Goal: Transaction & Acquisition: Purchase product/service

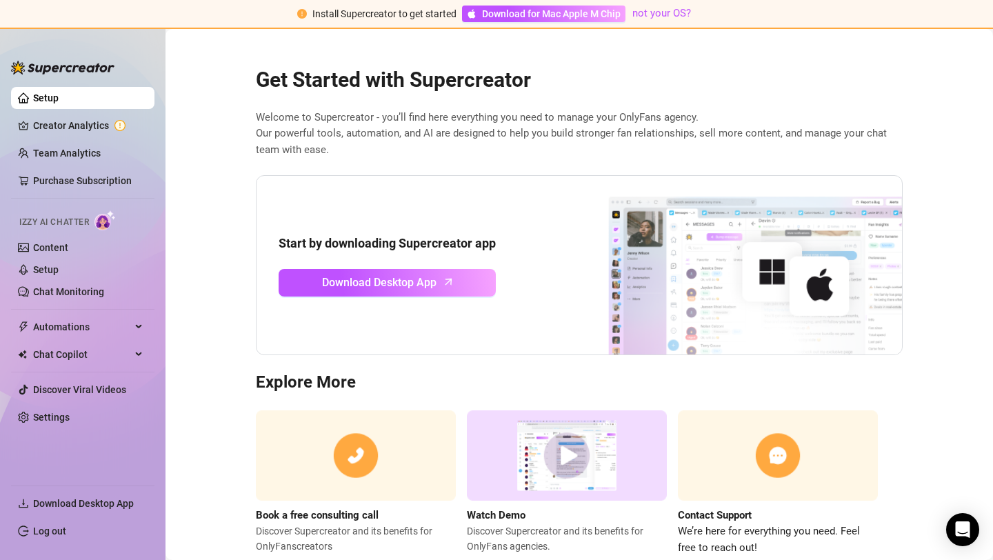
scroll to position [37, 0]
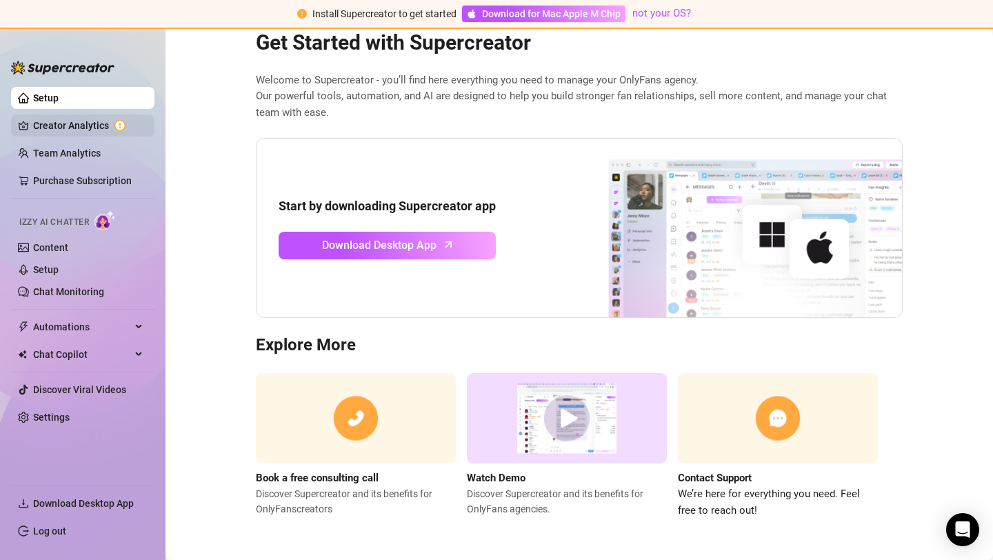
click at [105, 123] on link "Creator Analytics" at bounding box center [88, 126] width 110 height 22
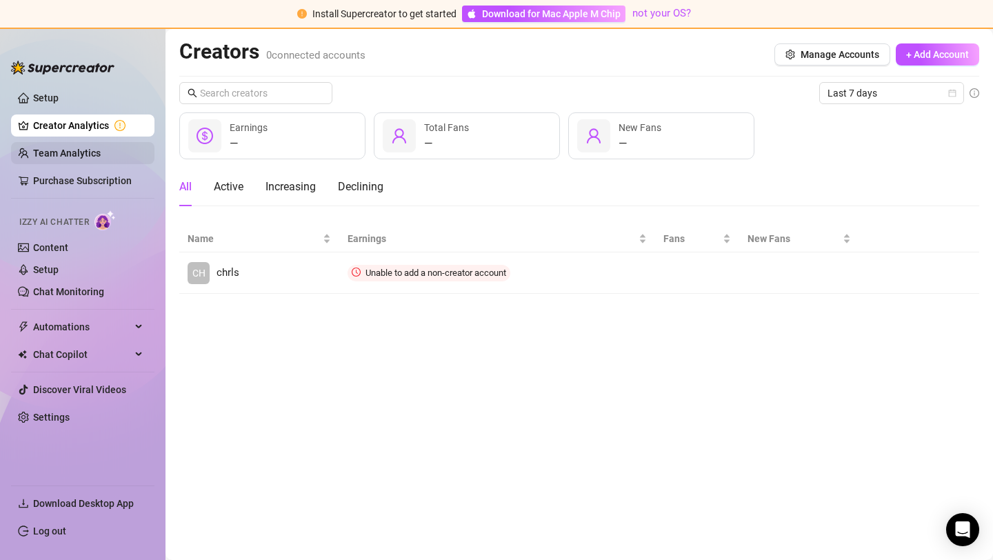
click at [101, 159] on link "Team Analytics" at bounding box center [67, 153] width 68 height 11
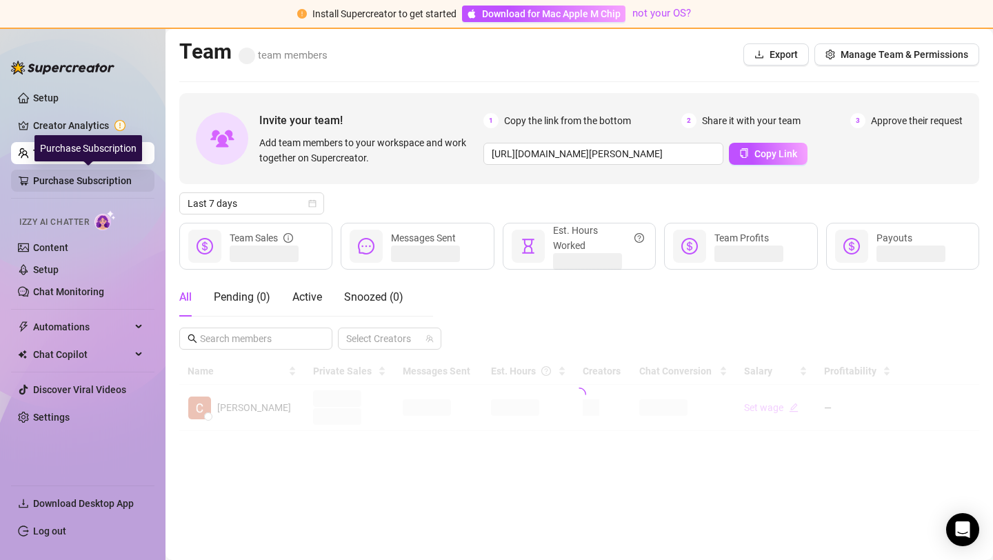
click at [111, 180] on link "Purchase Subscription" at bounding box center [88, 181] width 110 height 22
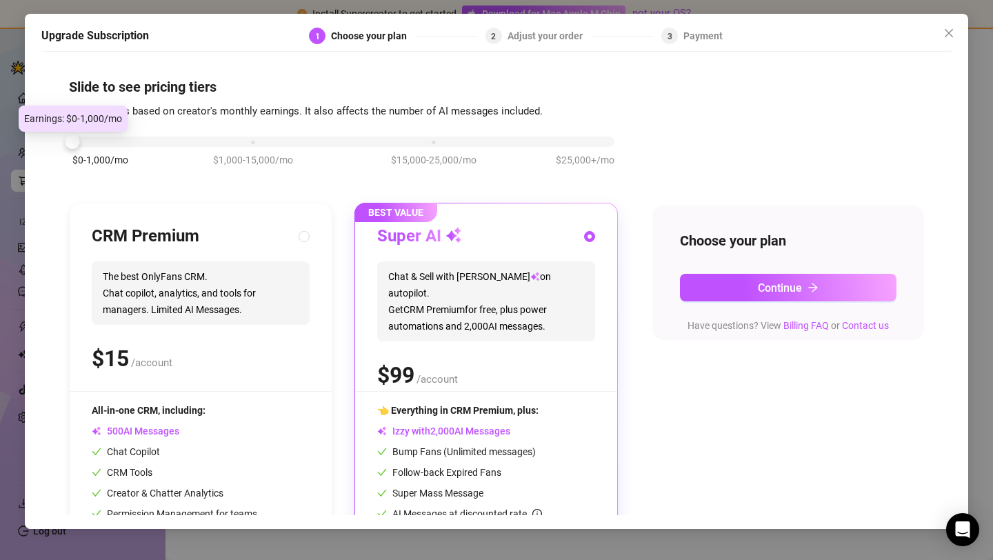
drag, startPoint x: 264, startPoint y: 141, endPoint x: 81, endPoint y: 133, distance: 183.0
click at [81, 134] on div "$0-1,000/mo $1,000-15,000/mo $15,000-25,000/mo $25,000+/mo" at bounding box center [343, 138] width 542 height 8
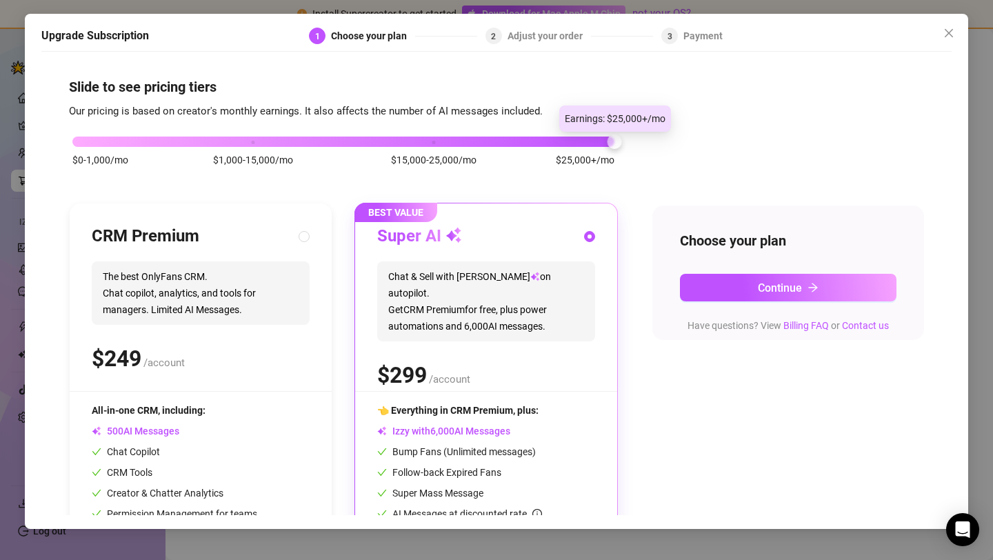
drag, startPoint x: 68, startPoint y: 140, endPoint x: 551, endPoint y: 131, distance: 482.3
click at [551, 131] on div "$0-1,000/mo $1,000-15,000/mo $15,000-25,000/mo $25,000+/mo" at bounding box center [343, 158] width 549 height 78
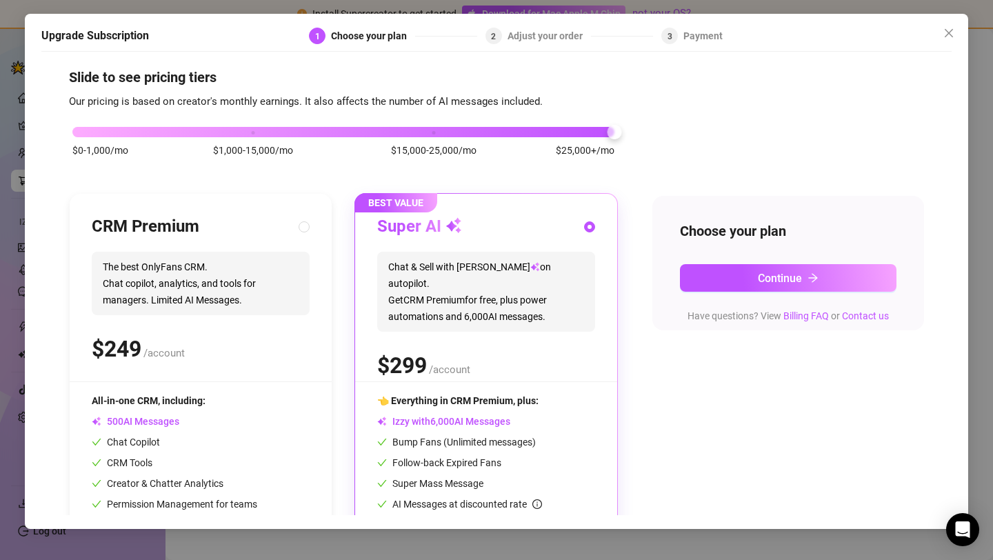
scroll to position [11, 0]
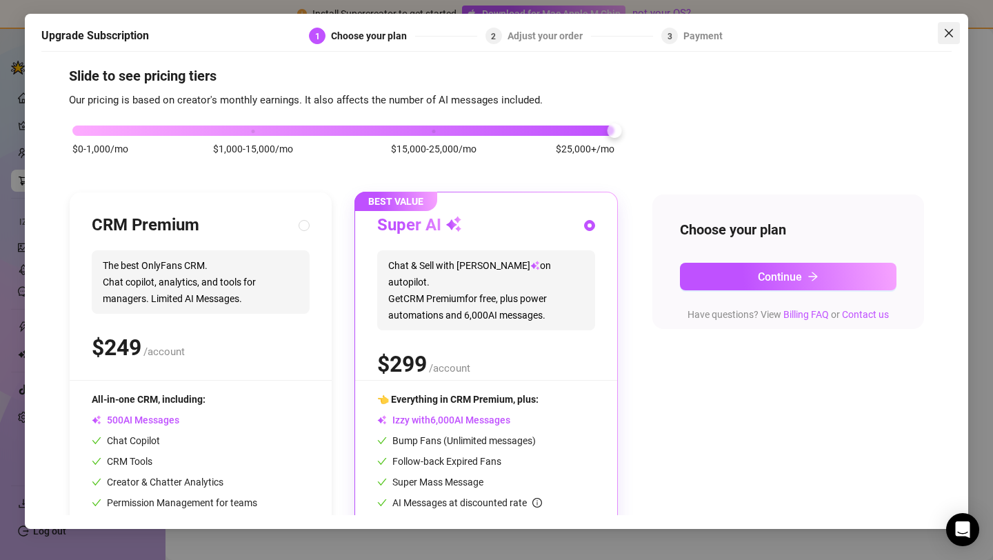
click at [955, 22] on button "Close" at bounding box center [949, 33] width 22 height 22
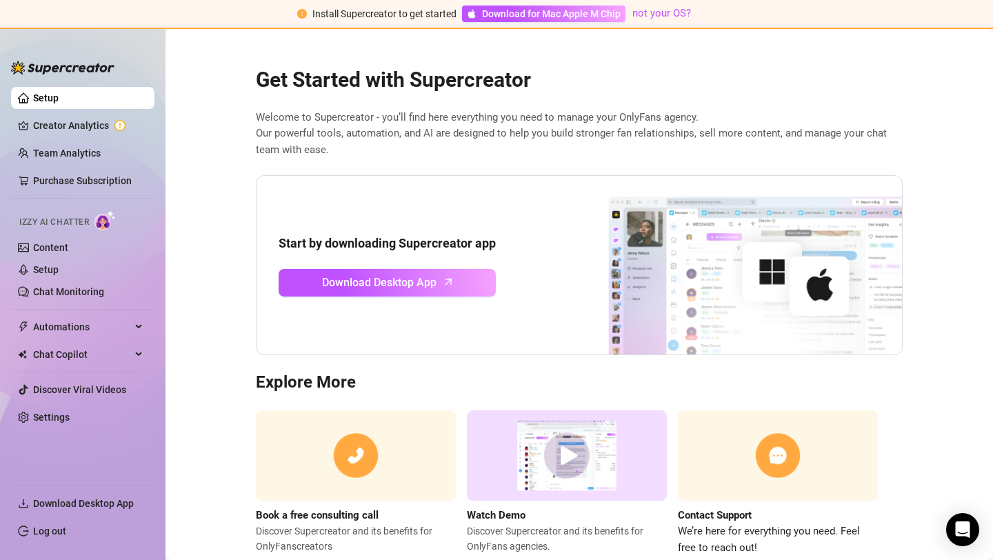
click at [59, 223] on span "Izzy AI Chatter" at bounding box center [54, 222] width 70 height 13
click at [102, 221] on img at bounding box center [105, 220] width 21 height 20
click at [68, 245] on link "Content" at bounding box center [50, 247] width 35 height 11
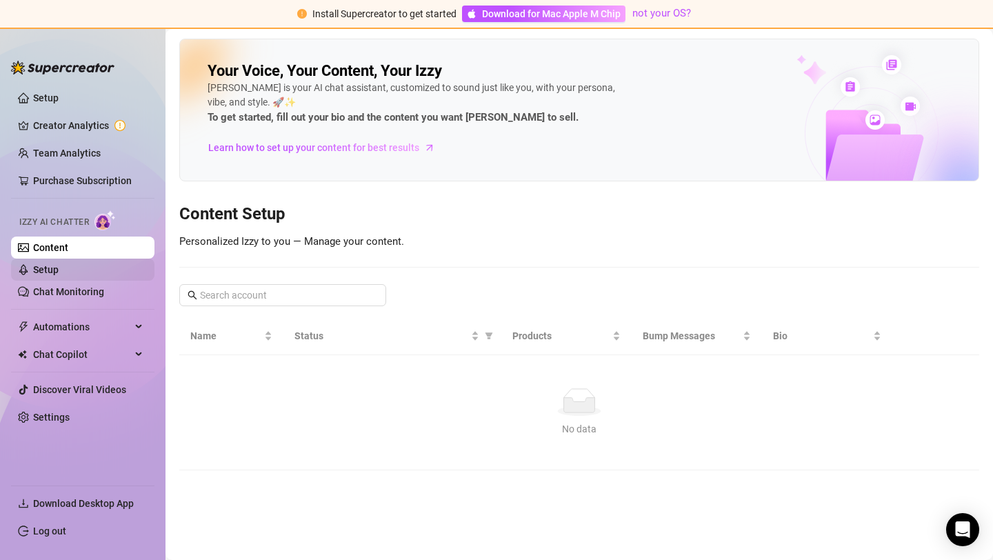
click at [59, 264] on link "Setup" at bounding box center [46, 269] width 26 height 11
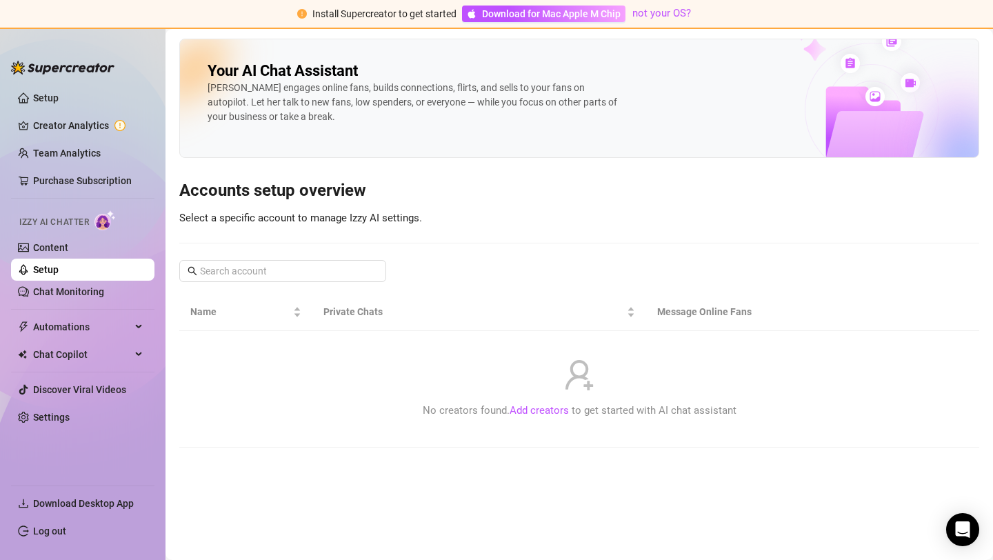
click at [59, 266] on link "Setup" at bounding box center [46, 269] width 26 height 11
click at [104, 286] on link "Chat Monitoring" at bounding box center [68, 291] width 71 height 11
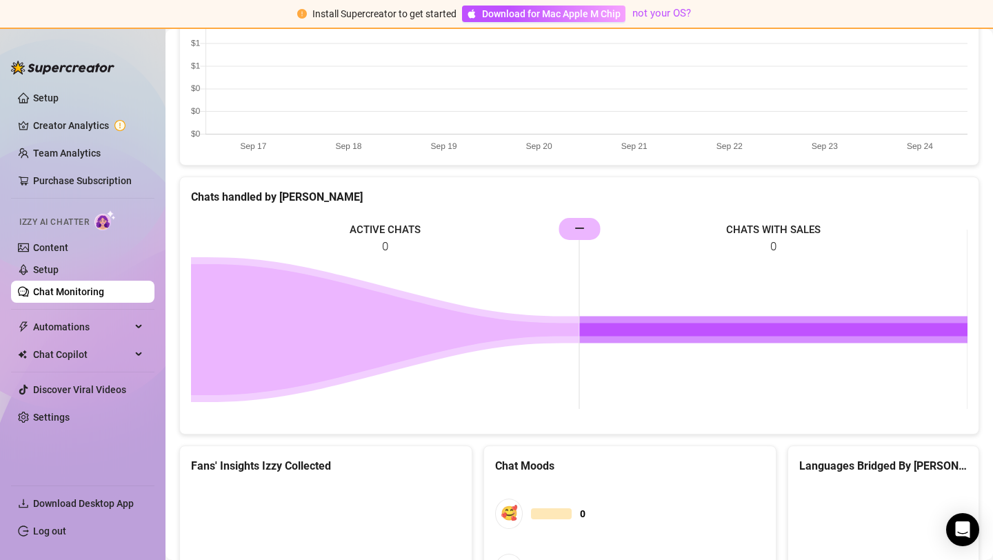
scroll to position [710, 0]
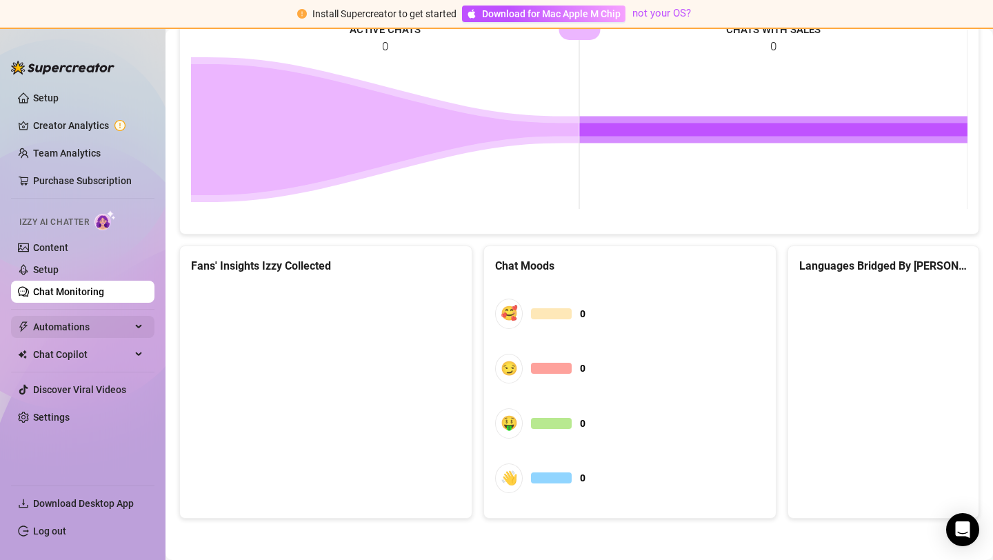
click at [75, 325] on span "Automations" at bounding box center [82, 327] width 98 height 22
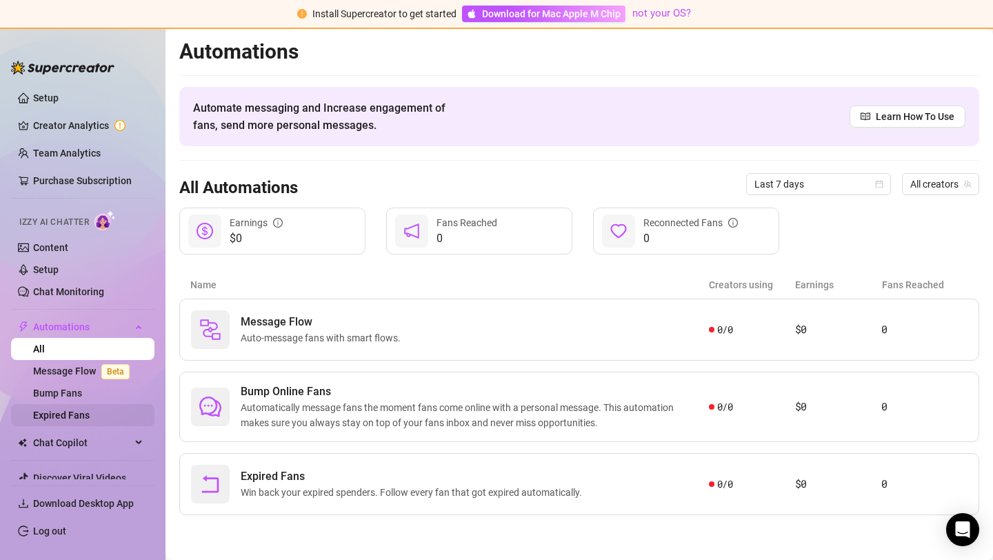
scroll to position [43, 0]
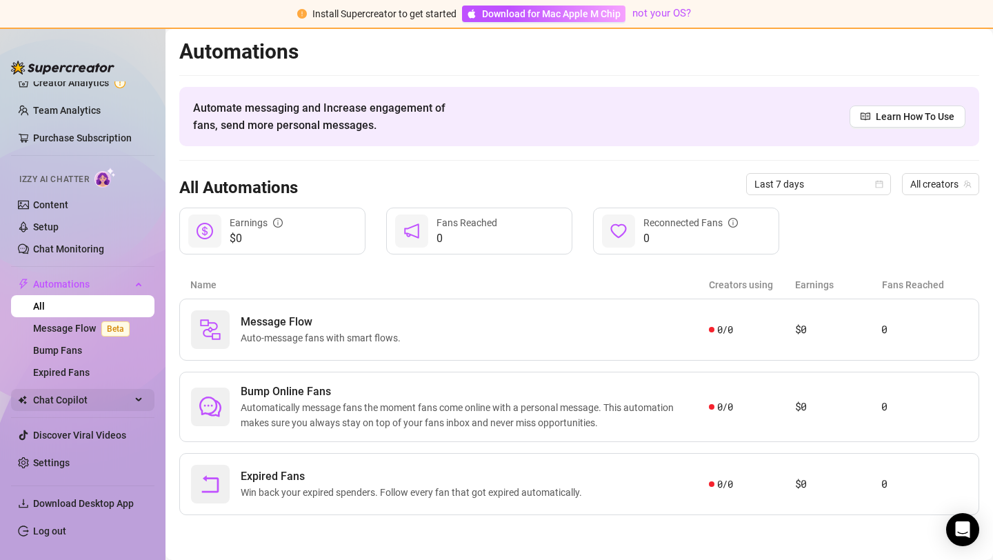
click at [108, 407] on span "Chat Copilot" at bounding box center [82, 400] width 98 height 22
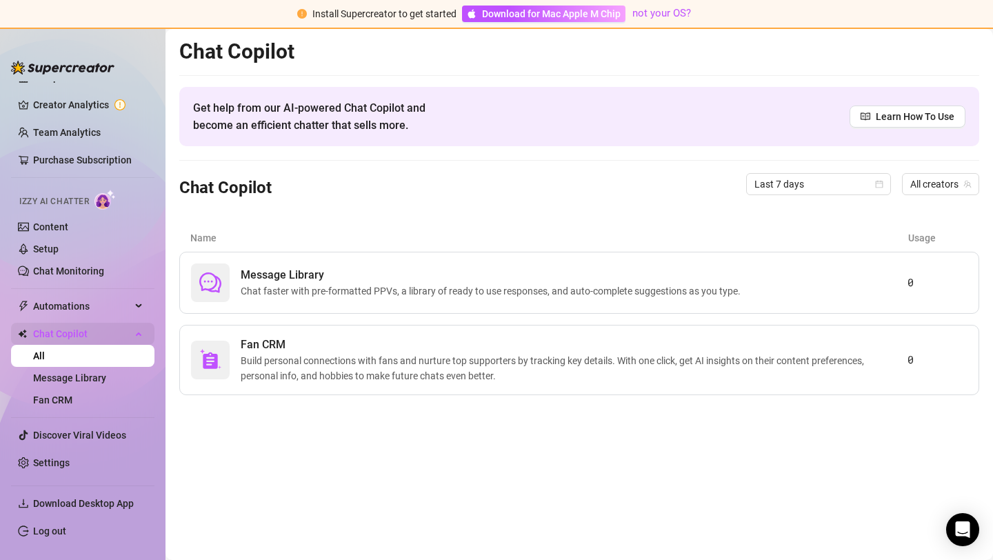
scroll to position [21, 0]
click at [104, 430] on link "Discover Viral Videos" at bounding box center [79, 435] width 93 height 11
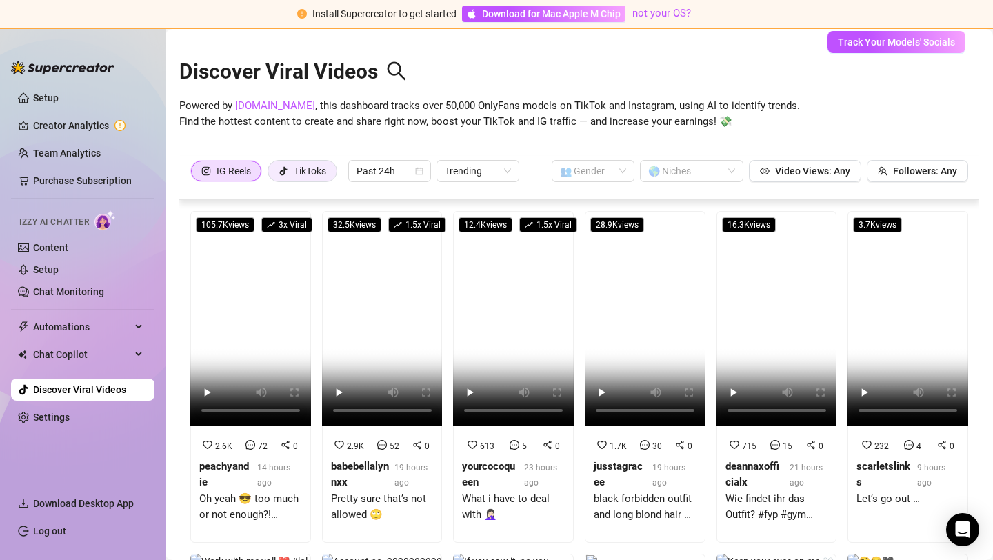
click at [315, 175] on div "TikToks" at bounding box center [310, 171] width 32 height 21
click at [272, 175] on input "TikToks" at bounding box center [272, 175] width 0 height 0
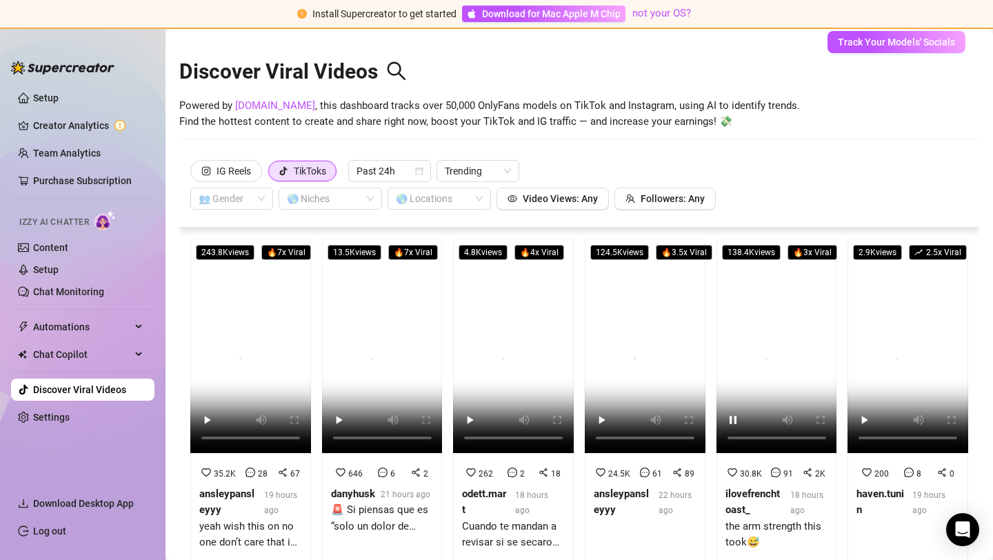
scroll to position [59, 0]
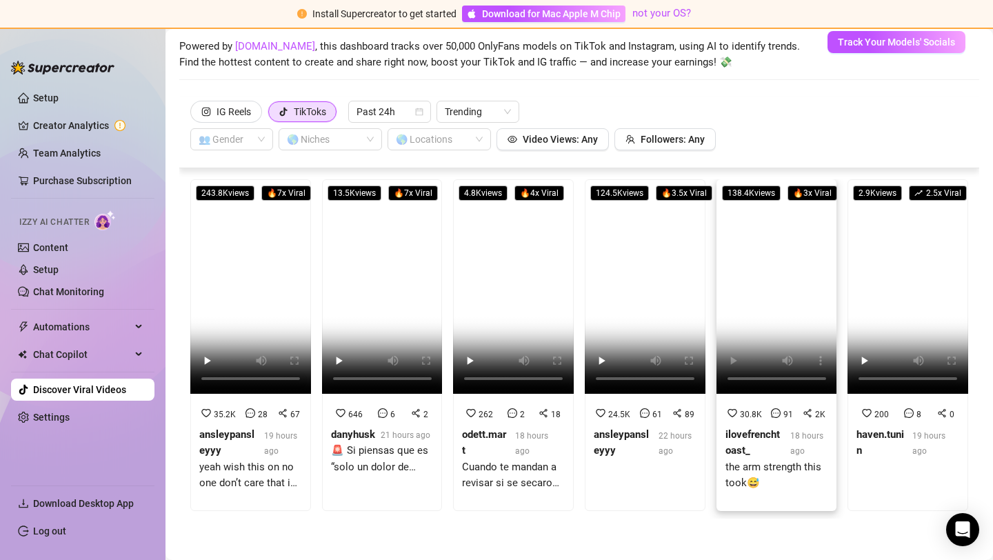
click at [741, 429] on strong "ilovefrenchtoast_" at bounding box center [753, 442] width 55 height 29
click at [740, 429] on strong "ilovefrenchtoast_" at bounding box center [753, 442] width 55 height 29
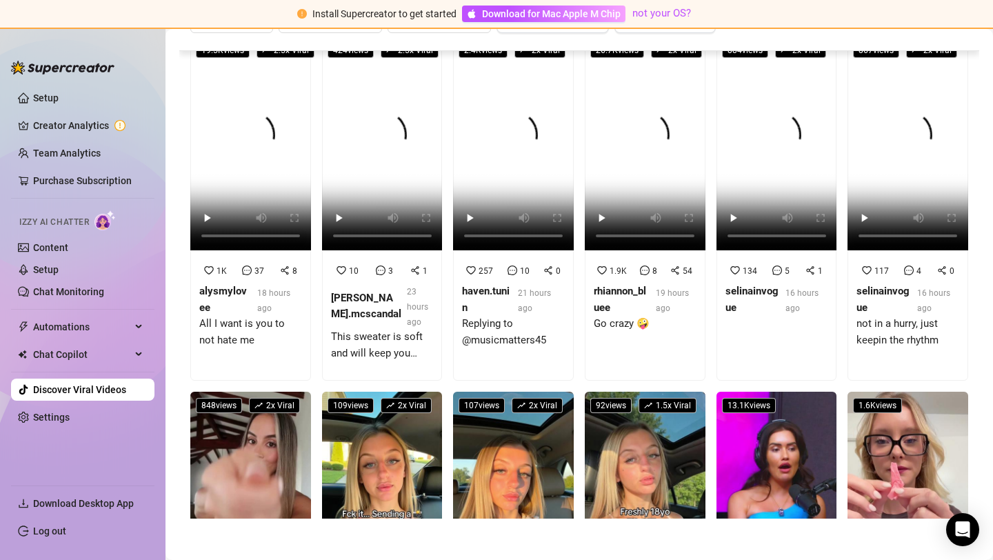
scroll to position [367, 0]
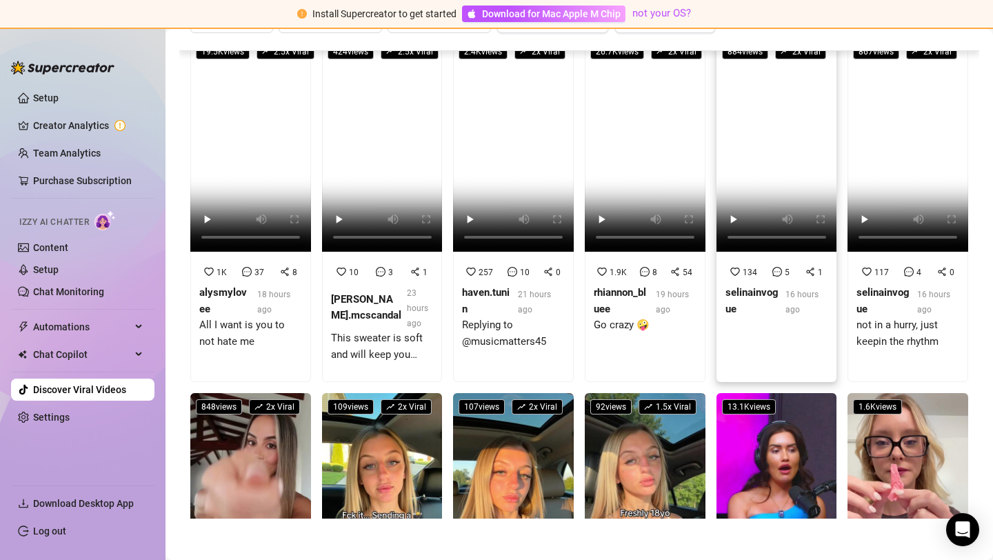
click at [760, 295] on strong "selinainvogue" at bounding box center [752, 300] width 53 height 29
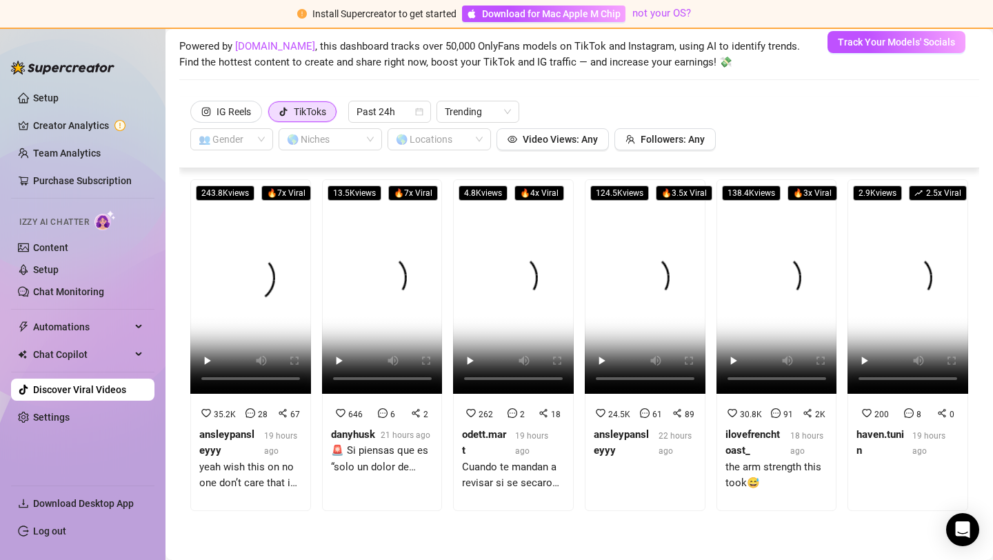
scroll to position [0, 0]
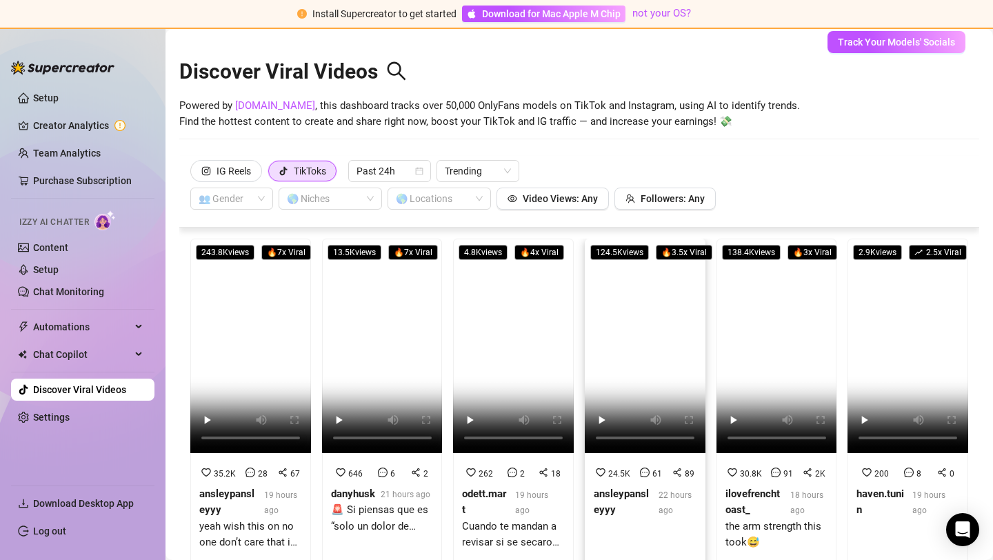
click at [611, 491] on strong "ansleypansleyyy" at bounding box center [621, 502] width 55 height 29
click at [47, 103] on link "Setup" at bounding box center [46, 97] width 26 height 11
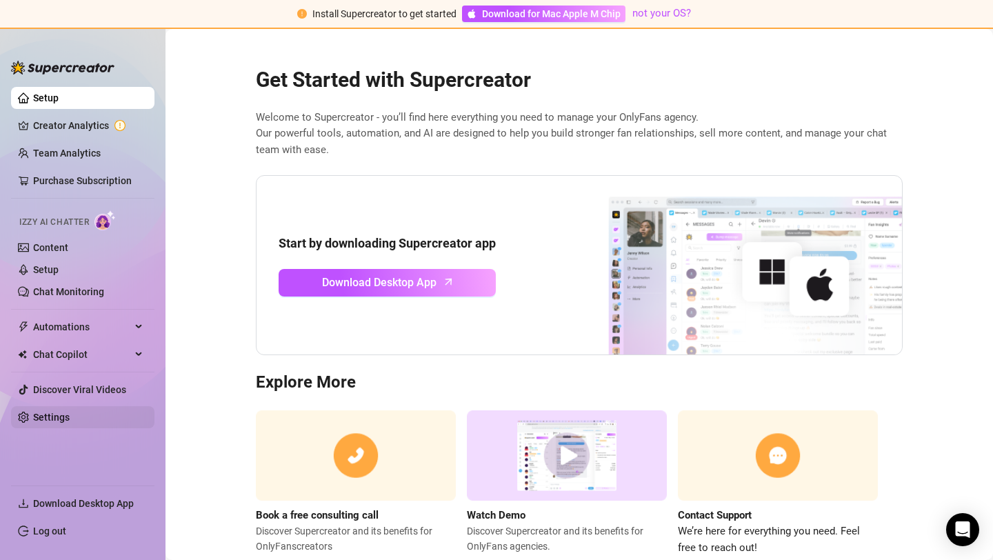
click at [70, 412] on link "Settings" at bounding box center [51, 417] width 37 height 11
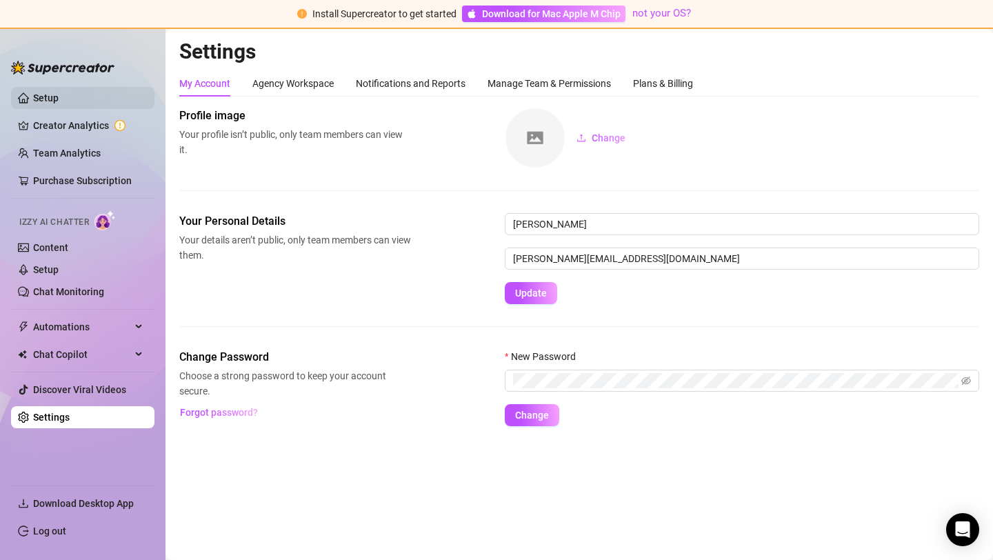
click at [57, 99] on link "Setup" at bounding box center [46, 97] width 26 height 11
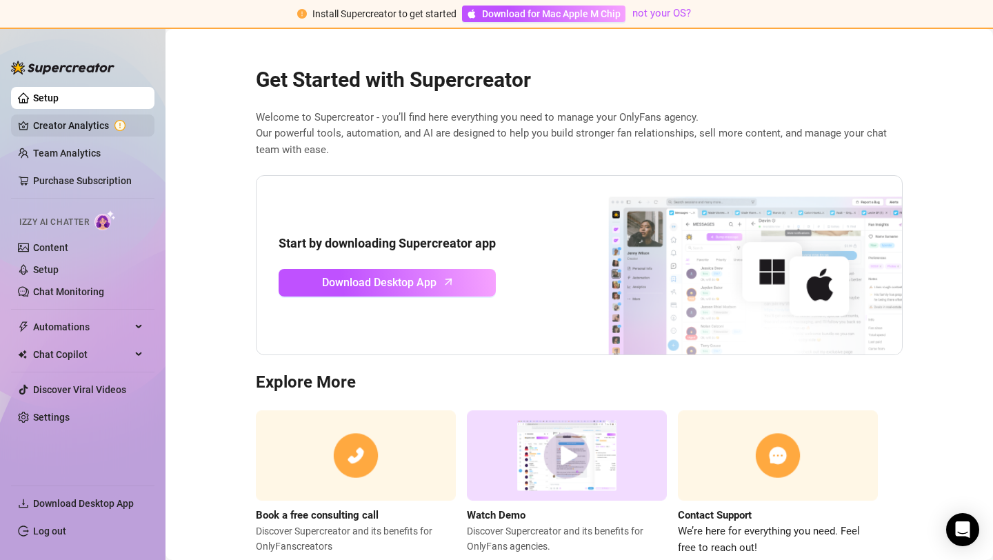
click at [99, 135] on link "Creator Analytics" at bounding box center [88, 126] width 110 height 22
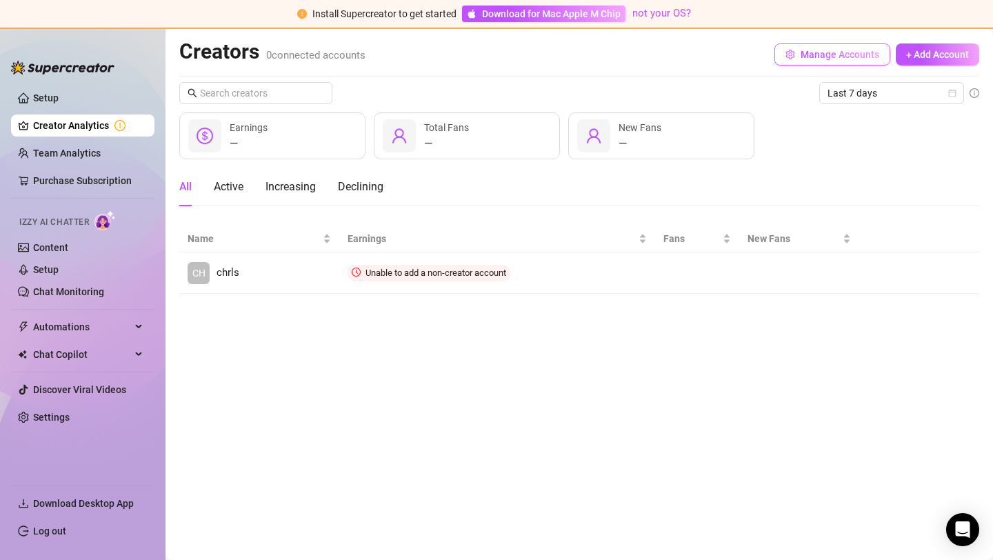
click at [806, 54] on span "Manage Accounts" at bounding box center [840, 54] width 79 height 11
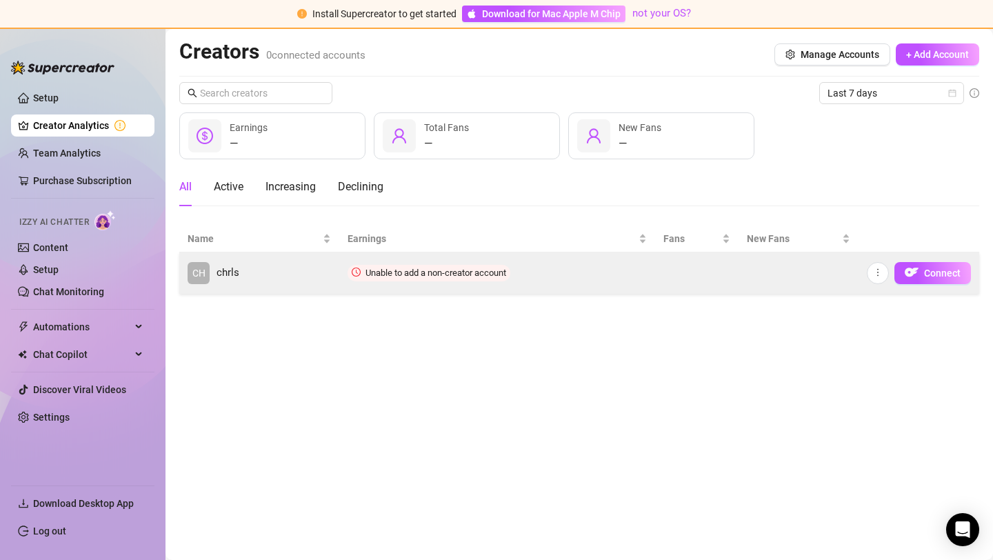
click at [261, 259] on td "CH chrls" at bounding box center [259, 272] width 160 height 41
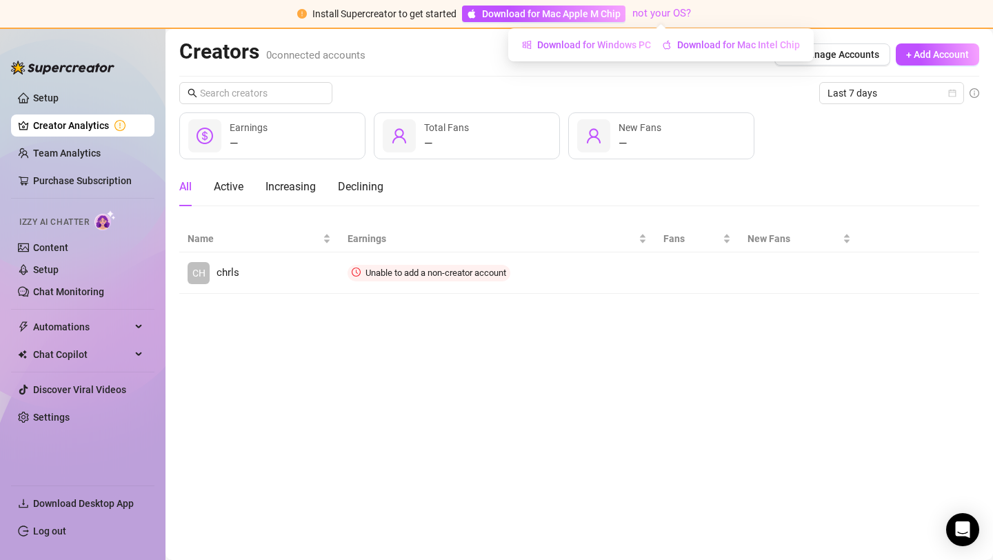
click at [666, 15] on link "not your OS?" at bounding box center [662, 13] width 59 height 12
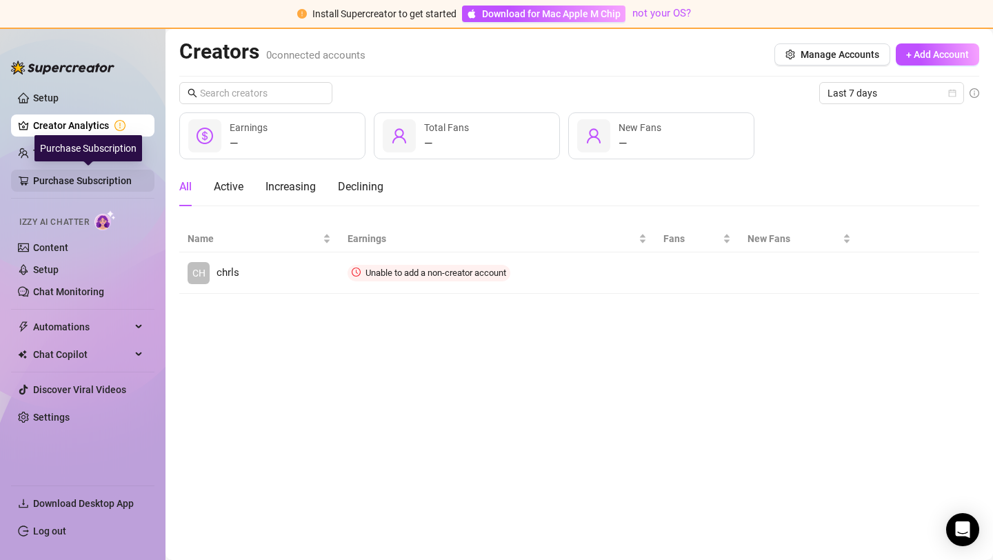
click at [100, 177] on link "Purchase Subscription" at bounding box center [88, 181] width 110 height 22
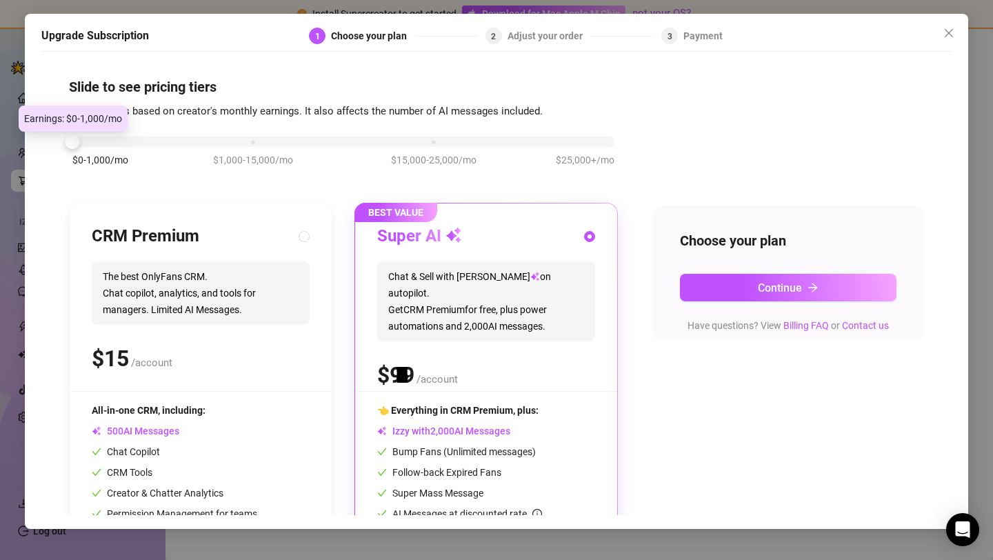
drag, startPoint x: 252, startPoint y: 143, endPoint x: 3, endPoint y: 167, distance: 250.8
click at [3, 167] on div "Upgrade Subscription 1 Choose your plan 2 Adjust your order 3 Payment Slide to …" at bounding box center [496, 280] width 993 height 560
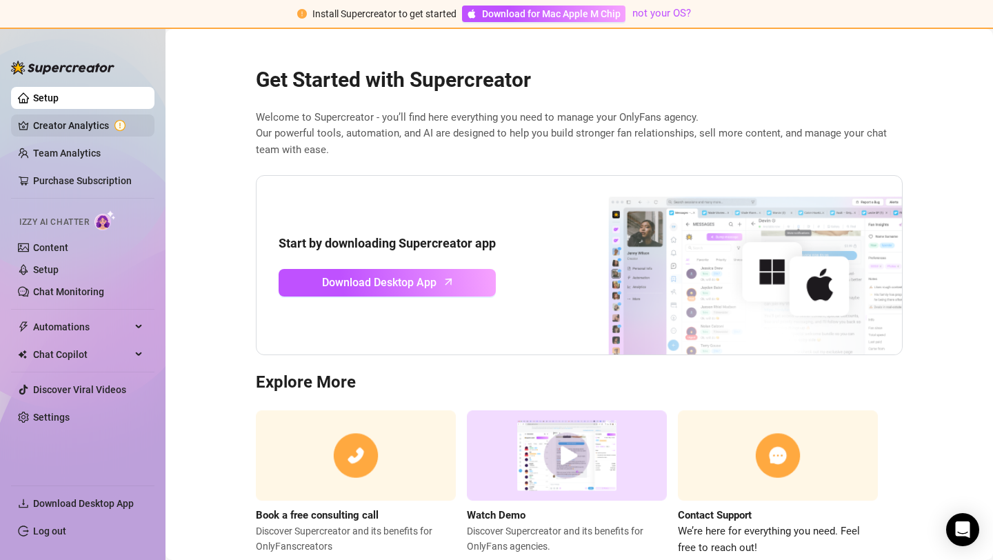
click at [124, 137] on link "Creator Analytics" at bounding box center [88, 126] width 110 height 22
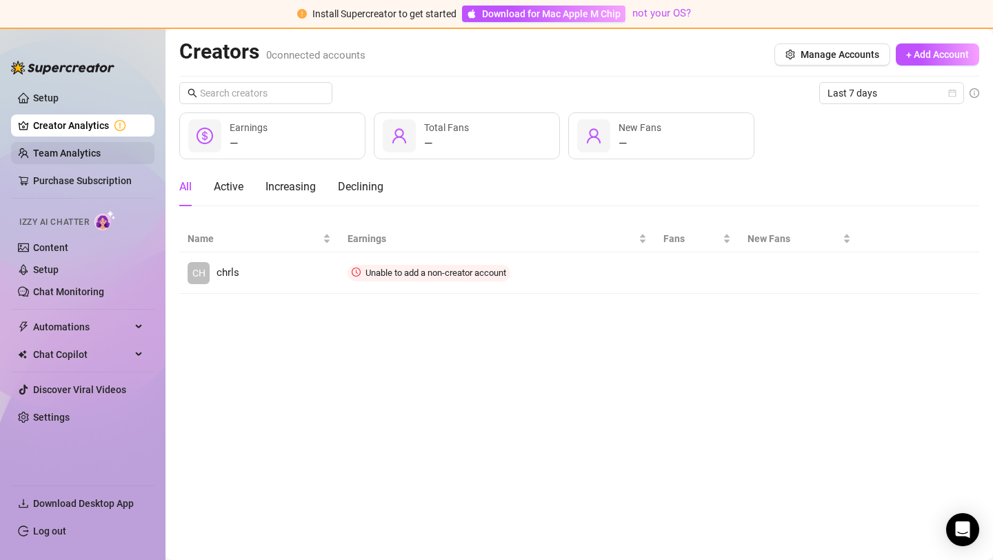
click at [101, 150] on link "Team Analytics" at bounding box center [67, 153] width 68 height 11
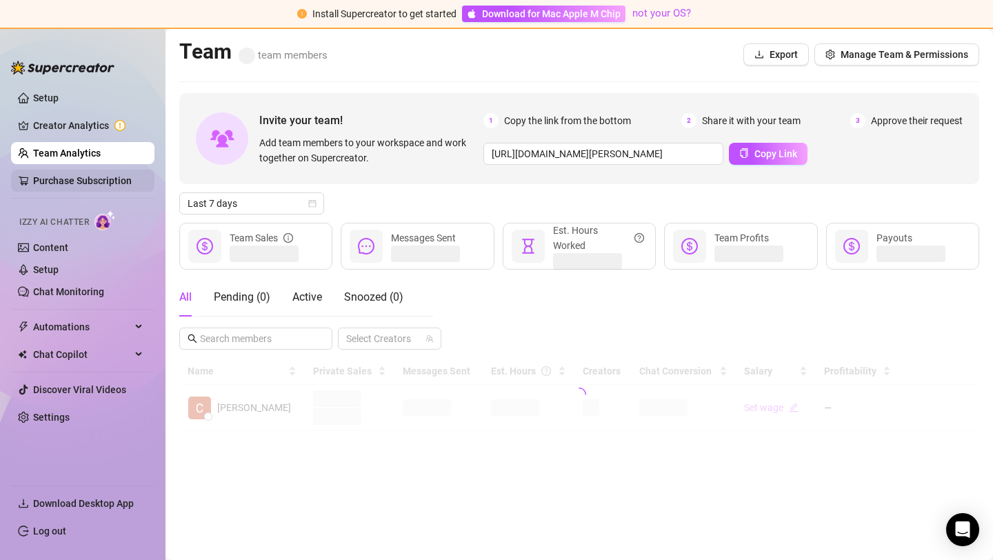
click at [126, 188] on link "Purchase Subscription" at bounding box center [88, 181] width 110 height 22
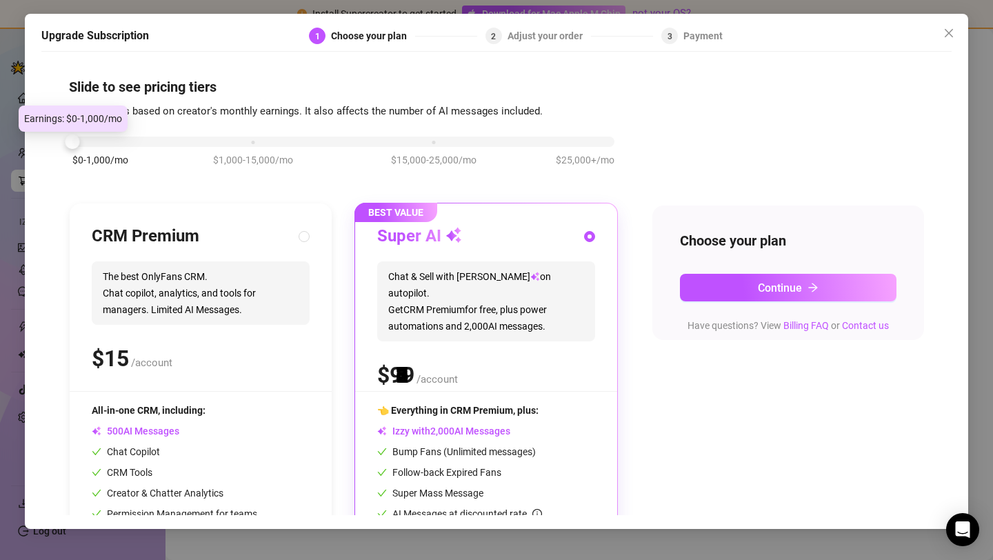
drag, startPoint x: 249, startPoint y: 139, endPoint x: 86, endPoint y: 141, distance: 163.5
click at [85, 141] on div "$0-1,000/mo $1,000-15,000/mo $15,000-25,000/mo $25,000+/mo" at bounding box center [343, 138] width 542 height 8
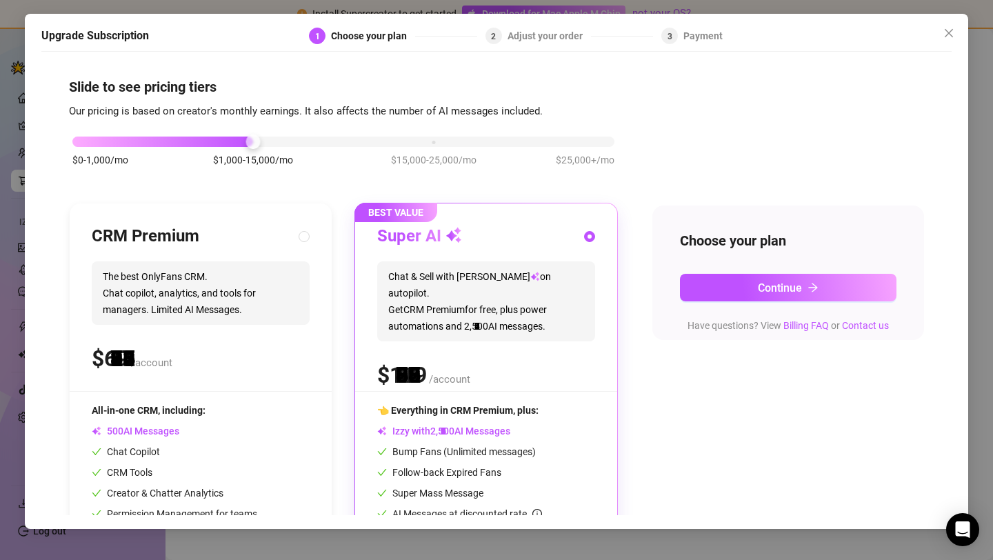
click at [242, 142] on div "$0-1,000/mo $1,000-15,000/mo $15,000-25,000/mo $25,000+/mo" at bounding box center [343, 138] width 542 height 8
click at [434, 137] on div "$0-1,000/mo $1,000-15,000/mo $15,000-25,000/mo $25,000+/mo" at bounding box center [343, 138] width 542 height 8
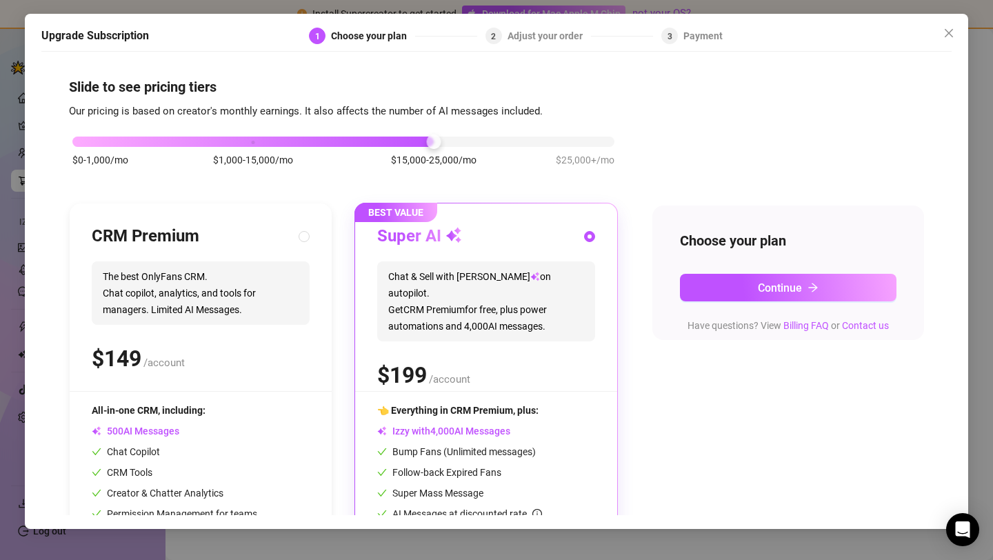
click at [252, 141] on div "$0-1,000/mo $1,000-15,000/mo $15,000-25,000/mo $25,000+/mo" at bounding box center [343, 138] width 542 height 8
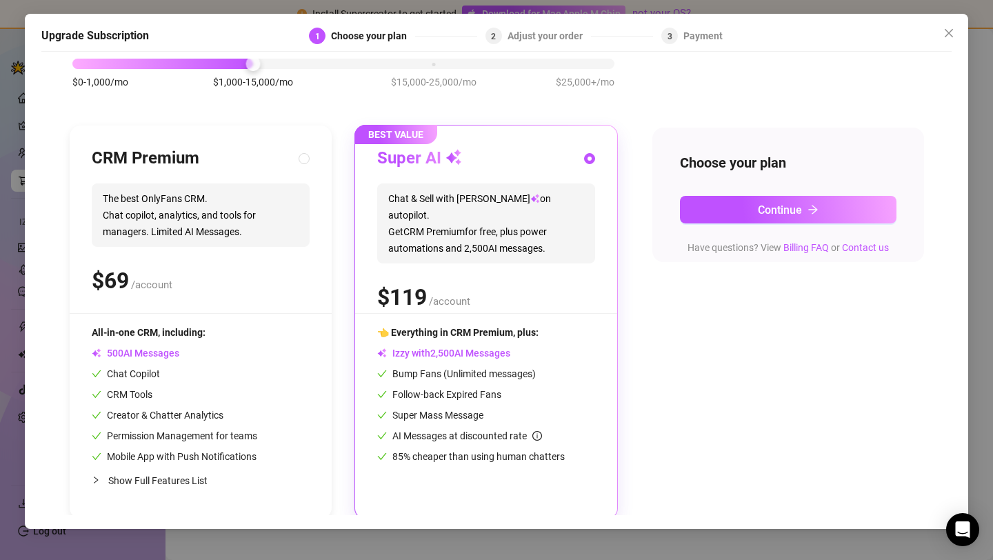
scroll to position [82, 0]
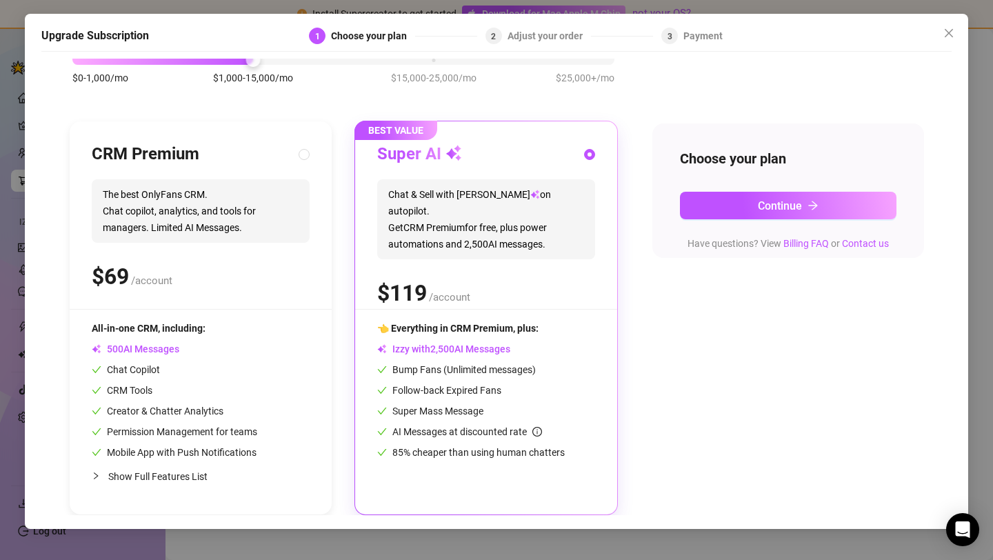
click at [80, 60] on div "$0-1,000/mo $1,000-15,000/mo $15,000-25,000/mo $25,000+/mo" at bounding box center [343, 56] width 542 height 8
click at [949, 30] on icon "close" at bounding box center [949, 33] width 11 height 11
